Goal: Task Accomplishment & Management: Manage account settings

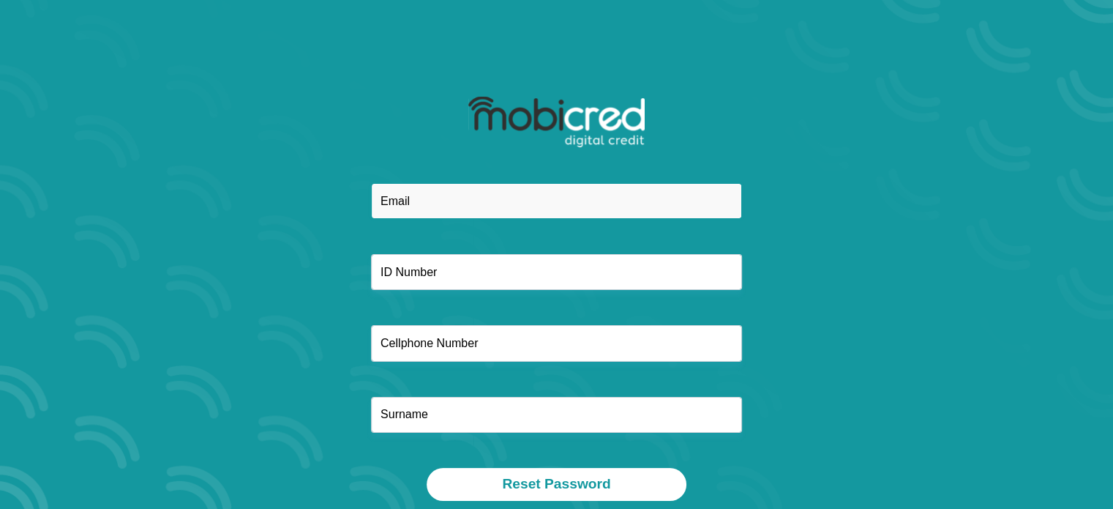
type input "[EMAIL_ADDRESS][DOMAIN_NAME]"
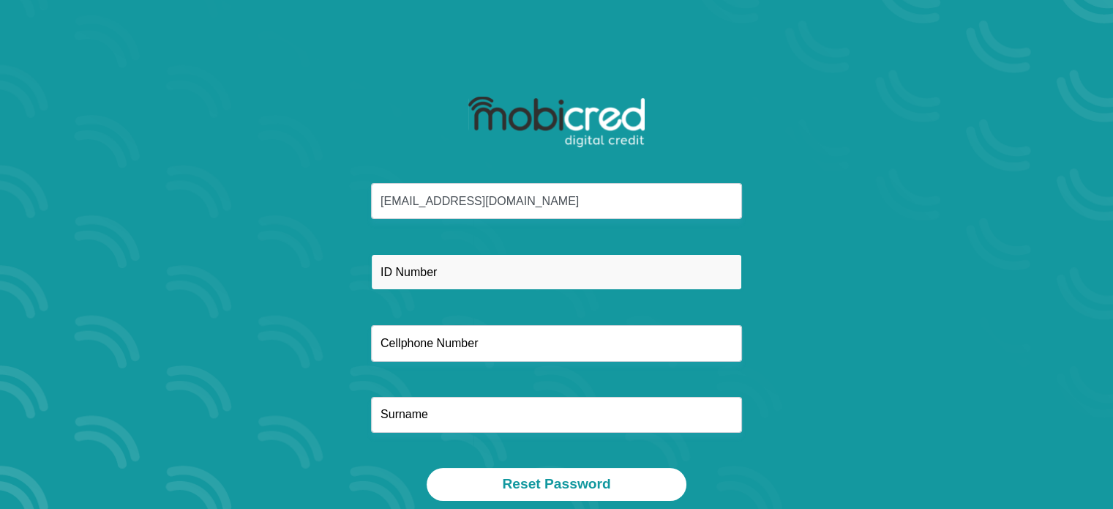
click at [492, 277] on input "text" at bounding box center [556, 272] width 371 height 36
click at [443, 266] on input "8802180797084" at bounding box center [556, 272] width 371 height 36
click at [427, 269] on input "8802180797084" at bounding box center [556, 272] width 371 height 36
type input "8802180497084"
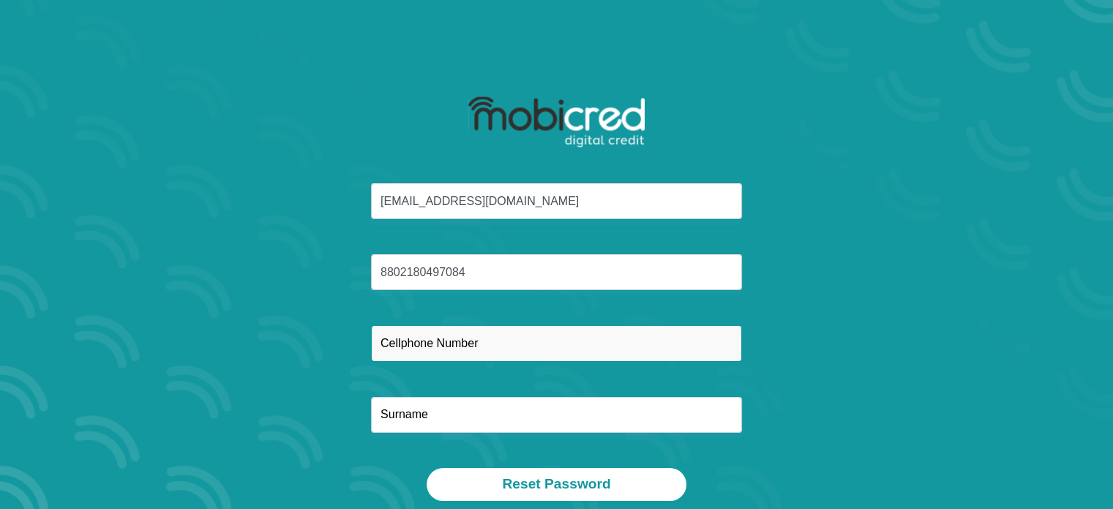
click at [455, 348] on input "text" at bounding box center [556, 343] width 371 height 36
type input "0798982251"
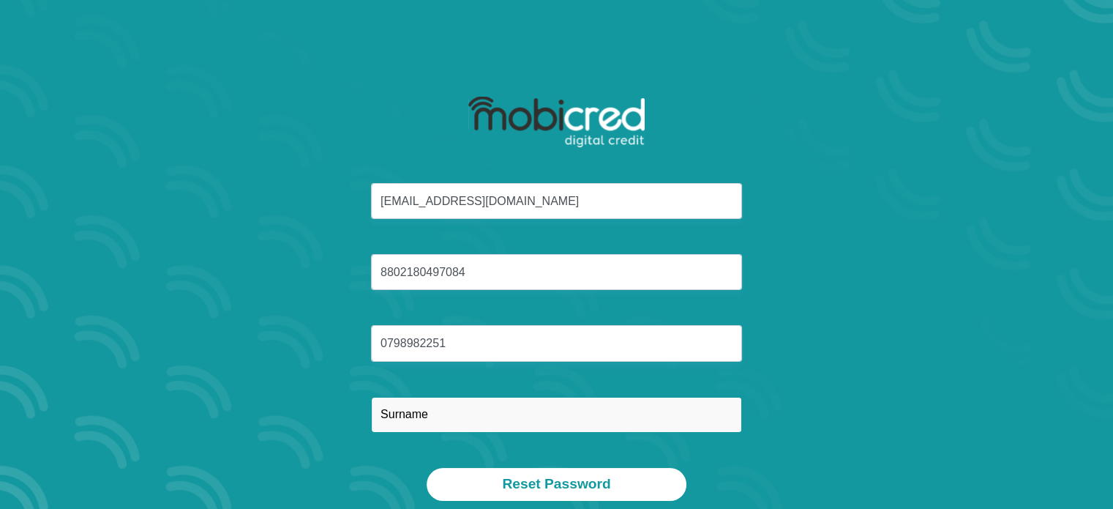
type input "Keupilwe"
click at [482, 427] on input "Keupilwe" at bounding box center [556, 415] width 371 height 36
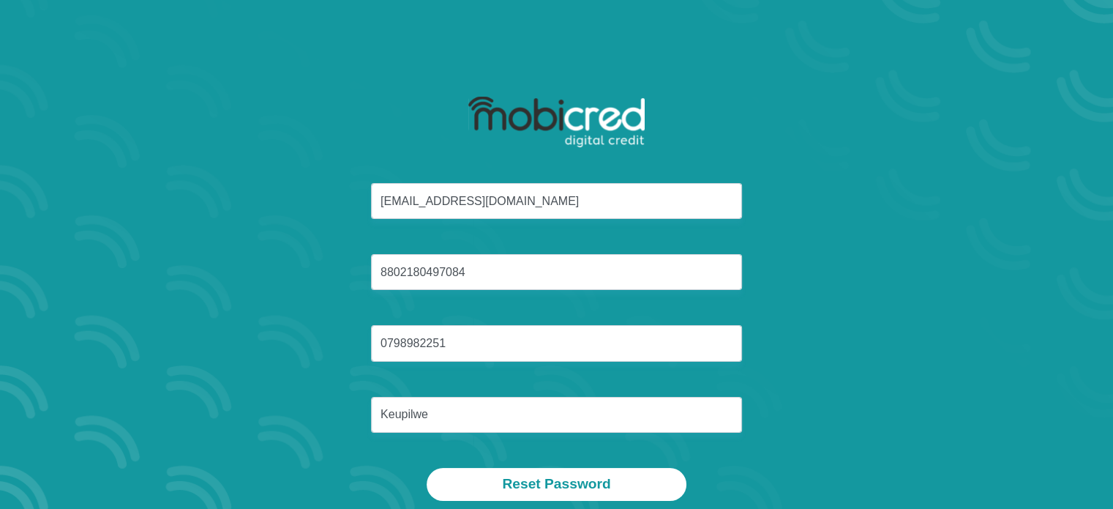
click at [881, 404] on div "confik1988@gmail.com 8802180497084 0798982251 Keupilwe" at bounding box center [557, 325] width 786 height 285
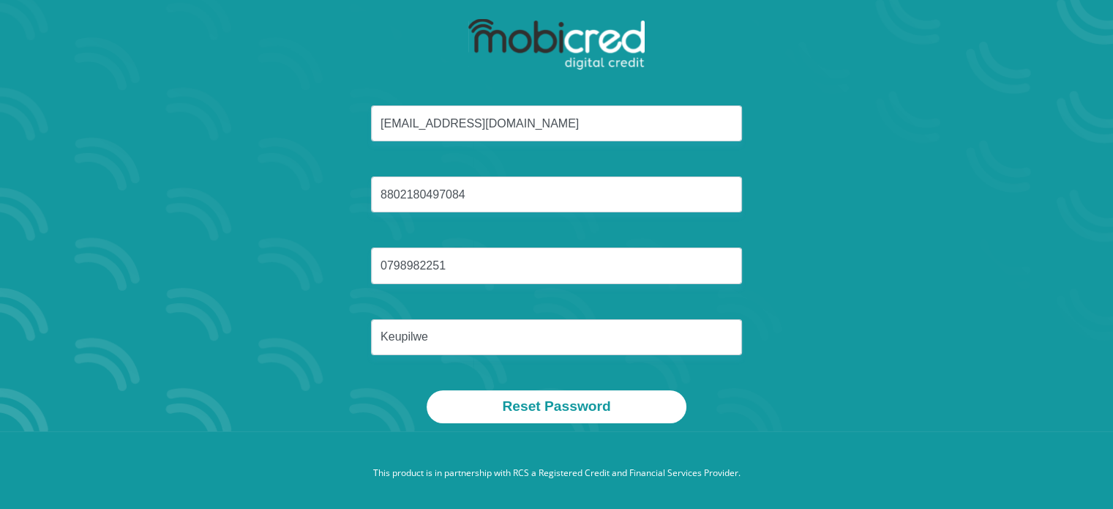
scroll to position [83, 0]
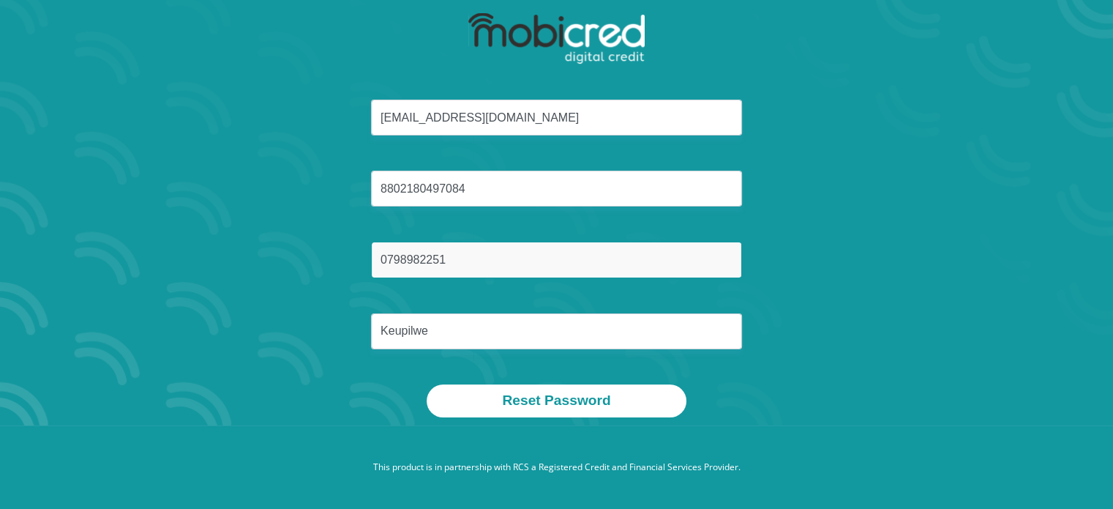
click at [530, 250] on input "0798982251" at bounding box center [556, 260] width 371 height 36
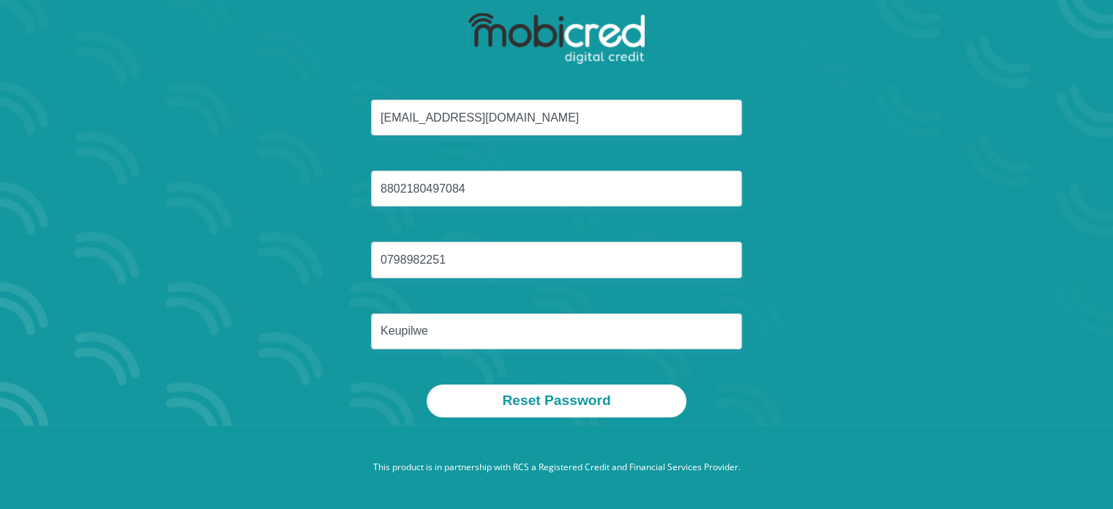
click at [1017, 344] on section "confik1988@gmail.com 8802180497084 0798982251 Keupilwe Reset Password" at bounding box center [556, 171] width 1113 height 509
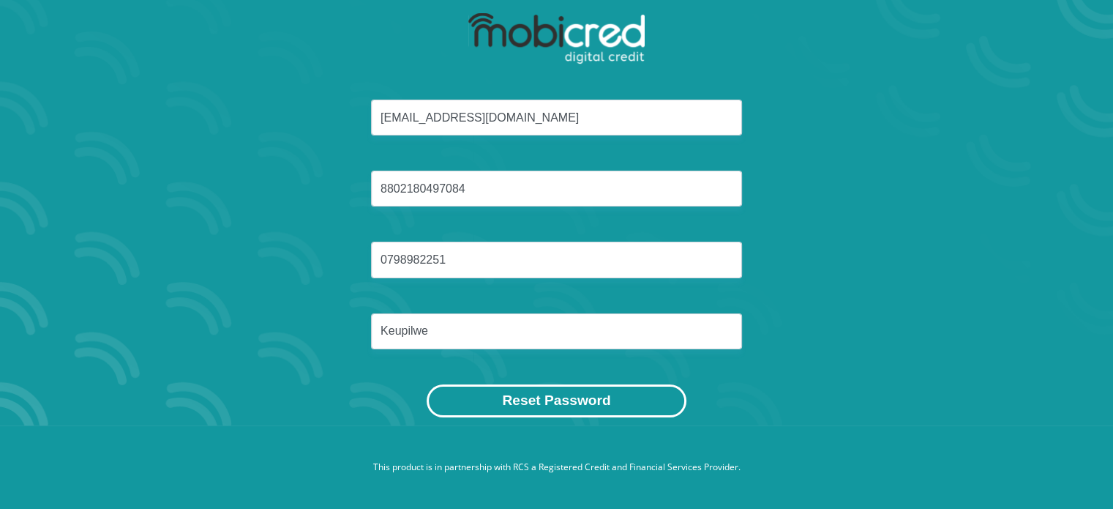
click at [632, 396] on button "Reset Password" at bounding box center [556, 400] width 259 height 33
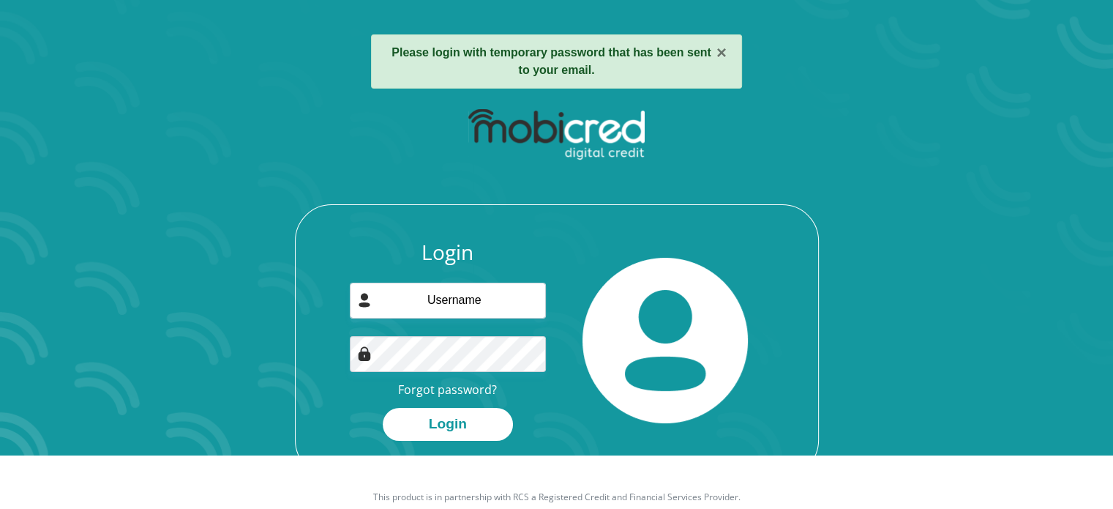
scroll to position [55, 0]
